Goal: Use online tool/utility: Utilize a website feature to perform a specific function

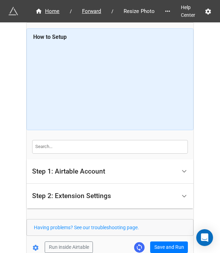
scroll to position [39, 0]
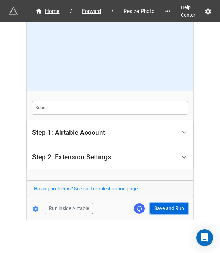
click at [162, 205] on button "Save and Run" at bounding box center [169, 208] width 38 height 12
click at [177, 207] on button "Save and Run" at bounding box center [169, 208] width 38 height 12
drag, startPoint x: 167, startPoint y: 208, endPoint x: 189, endPoint y: 208, distance: 22.0
click at [167, 208] on button "Save and Run" at bounding box center [169, 208] width 38 height 12
click at [155, 211] on button "Save and Run" at bounding box center [169, 208] width 38 height 12
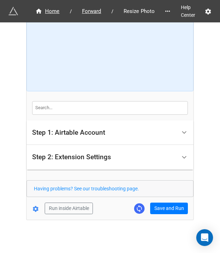
click at [159, 201] on form "How to Setup Step 1: Airtable Account Airtable User API Key Manna-Sinsub Airtab…" at bounding box center [110, 102] width 167 height 225
click at [161, 208] on button "Save and Run" at bounding box center [169, 208] width 38 height 12
click at [160, 205] on button "Save and Run" at bounding box center [169, 208] width 38 height 12
click at [160, 208] on button "Save and Run" at bounding box center [169, 208] width 38 height 12
click at [157, 209] on button "Save and Run" at bounding box center [169, 208] width 38 height 12
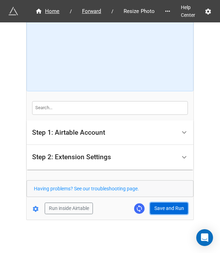
click at [176, 211] on button "Save and Run" at bounding box center [169, 208] width 38 height 12
click at [156, 203] on button "Save and Run" at bounding box center [169, 208] width 38 height 12
click at [158, 207] on button "Save and Run" at bounding box center [169, 208] width 38 height 12
click at [156, 208] on button "Save and Run" at bounding box center [169, 208] width 38 height 12
click at [160, 213] on div "Home / Forward / Resize Photo Help Center How to Setup Step 1: Airtable Account…" at bounding box center [110, 102] width 167 height 236
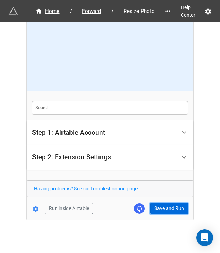
click at [157, 202] on button "Save and Run" at bounding box center [169, 208] width 38 height 12
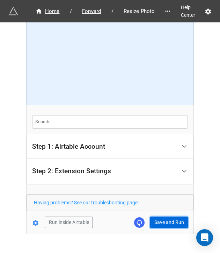
click at [160, 225] on button "Save and Run" at bounding box center [169, 222] width 38 height 12
drag, startPoint x: 166, startPoint y: 220, endPoint x: 176, endPoint y: 219, distance: 9.4
click at [166, 220] on button "Save and Run" at bounding box center [169, 222] width 38 height 12
click at [162, 223] on button "Save and Run" at bounding box center [169, 222] width 38 height 12
click at [159, 229] on div "Home / Forward / Resize Photo Help Center How to Setup Step 1: Airtable Account…" at bounding box center [110, 116] width 167 height 236
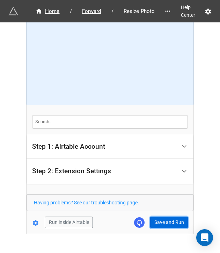
click at [160, 223] on button "Save and Run" at bounding box center [169, 222] width 38 height 12
click at [161, 218] on button "Save and Run" at bounding box center [169, 222] width 38 height 12
click at [157, 229] on div "Home / Forward / Resize Photo Help Center How to Setup Step 1: Airtable Account…" at bounding box center [110, 116] width 167 height 236
click at [150, 218] on button "Save and Run" at bounding box center [169, 222] width 38 height 12
click at [155, 221] on button "Save and Run" at bounding box center [169, 222] width 38 height 12
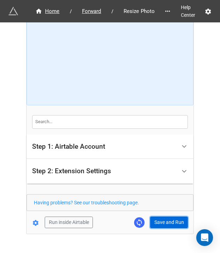
click at [160, 218] on button "Save and Run" at bounding box center [169, 222] width 38 height 12
click at [157, 221] on button "Save and Run" at bounding box center [169, 222] width 38 height 12
click at [162, 221] on button "Save and Run" at bounding box center [169, 222] width 38 height 12
click at [179, 221] on button "Save and Run" at bounding box center [169, 222] width 38 height 12
click at [161, 227] on div "Home / Forward / Resize Photo Help Center How to Setup Step 1: Airtable Account…" at bounding box center [110, 116] width 167 height 236
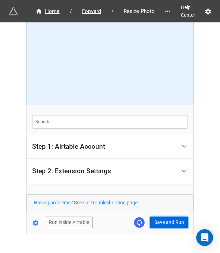
click at [161, 221] on button "Save and Run" at bounding box center [169, 222] width 38 height 12
click at [158, 225] on button "Save and Run" at bounding box center [169, 222] width 38 height 12
click at [177, 219] on button "Save and Run" at bounding box center [169, 222] width 38 height 12
click at [169, 214] on form "How to Setup Step 1: Airtable Account Airtable User API Key Manna-Sinsub Airtab…" at bounding box center [110, 115] width 167 height 225
click at [169, 216] on button "Save and Run" at bounding box center [169, 222] width 38 height 12
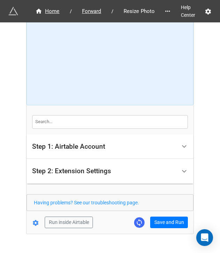
click at [159, 213] on form "How to Setup Step 1: Airtable Account Airtable User API Key Manna-Sinsub Airtab…" at bounding box center [110, 115] width 167 height 225
click at [163, 214] on form "How to Setup Step 1: Airtable Account Airtable User API Key Manna-Sinsub Airtab…" at bounding box center [110, 115] width 167 height 225
click at [165, 220] on button "Save and Run" at bounding box center [169, 222] width 38 height 12
click at [154, 222] on button "Save and Run" at bounding box center [169, 222] width 38 height 12
click at [168, 214] on form "How to Setup Step 1: Airtable Account Airtable User API Key Manna-Sinsub Airtab…" at bounding box center [110, 115] width 167 height 225
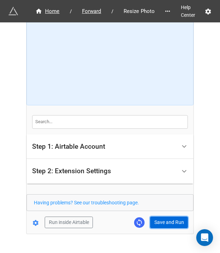
click at [167, 217] on button "Save and Run" at bounding box center [169, 222] width 38 height 12
click at [156, 221] on button "Save and Run" at bounding box center [169, 222] width 38 height 12
click at [171, 216] on button "Save and Run" at bounding box center [169, 222] width 38 height 12
click at [166, 224] on button "Save and Run" at bounding box center [169, 222] width 38 height 12
click at [157, 223] on button "Save and Run" at bounding box center [169, 222] width 38 height 12
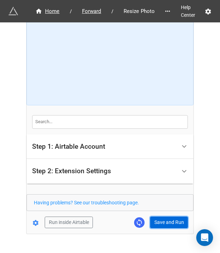
click at [167, 219] on button "Save and Run" at bounding box center [169, 222] width 38 height 12
drag, startPoint x: 176, startPoint y: 217, endPoint x: 213, endPoint y: 209, distance: 37.5
click at [176, 217] on button "Save and Run" at bounding box center [169, 222] width 38 height 12
click at [162, 227] on div "Home / Forward / Resize Photo Help Center How to Setup Step 1: Airtable Account…" at bounding box center [110, 116] width 167 height 236
click at [165, 224] on button "Save and Run" at bounding box center [169, 222] width 38 height 12
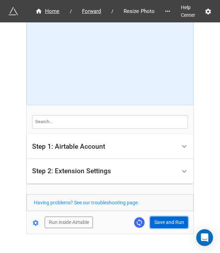
drag, startPoint x: 161, startPoint y: 219, endPoint x: 212, endPoint y: 219, distance: 51.4
click at [161, 219] on button "Save and Run" at bounding box center [169, 222] width 38 height 12
click at [152, 221] on button "Save and Run" at bounding box center [169, 222] width 38 height 12
click at [165, 221] on button "Save and Run" at bounding box center [169, 222] width 38 height 12
click at [161, 222] on button "Save and Run" at bounding box center [169, 222] width 38 height 12
